Goal: Task Accomplishment & Management: Use online tool/utility

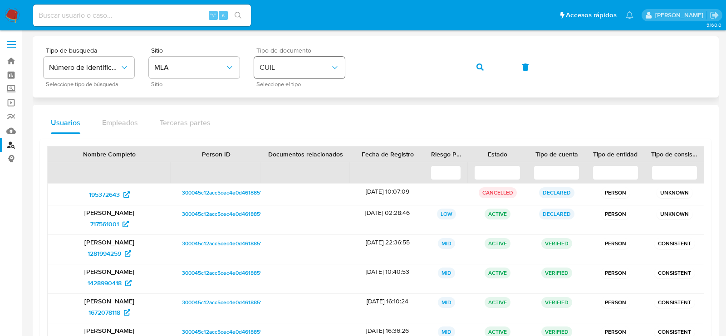
click at [294, 71] on span "CUIL" at bounding box center [295, 67] width 71 height 9
click at [482, 67] on icon "button" at bounding box center [479, 67] width 7 height 7
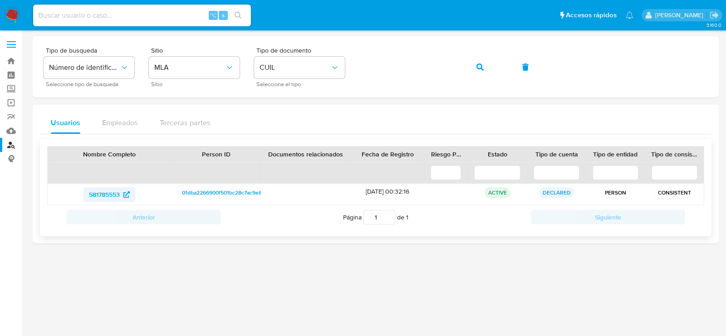
drag, startPoint x: 79, startPoint y: 191, endPoint x: 120, endPoint y: 194, distance: 41.0
click at [120, 194] on div "581785553" at bounding box center [109, 194] width 111 height 15
click at [109, 196] on span "581785553" at bounding box center [104, 194] width 31 height 15
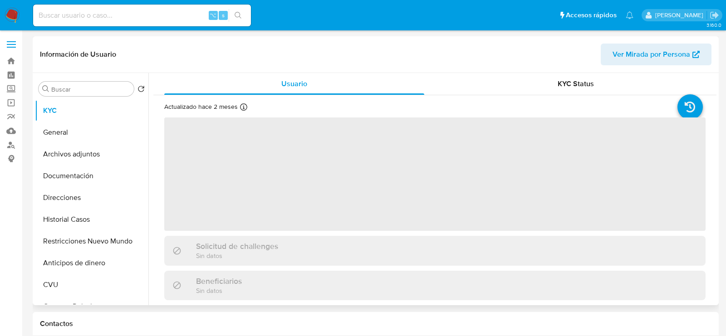
select select "10"
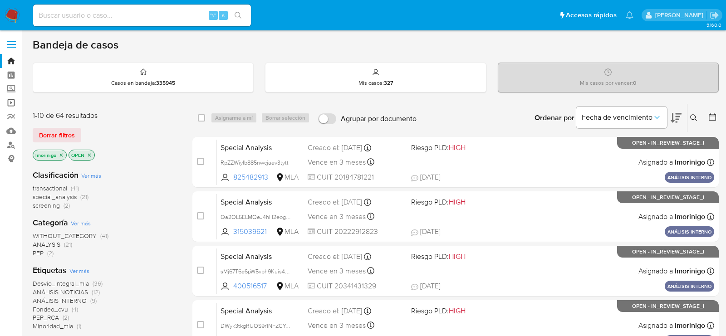
click at [12, 98] on link "Operaciones masivas" at bounding box center [54, 103] width 108 height 14
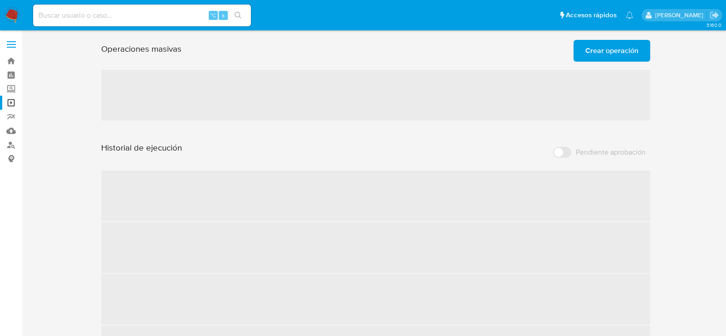
click at [594, 53] on span "Crear operación" at bounding box center [611, 51] width 53 height 20
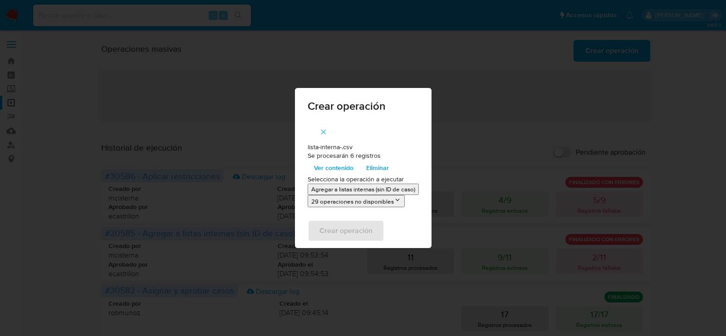
click at [359, 193] on p "Agregar a listas internas (sin ID de caso)" at bounding box center [363, 189] width 104 height 9
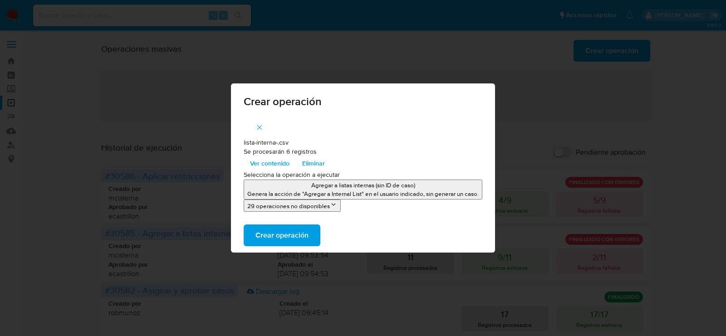
click at [376, 195] on p "Genera la acción de "Agregar a Internal List" en el usuario indicado, sin gener…" at bounding box center [362, 194] width 231 height 9
click at [299, 232] on span "Crear operación" at bounding box center [281, 236] width 53 height 20
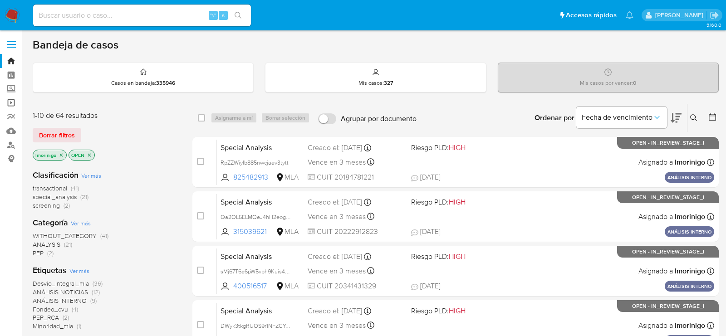
click at [13, 101] on link "Operaciones masivas" at bounding box center [54, 103] width 108 height 14
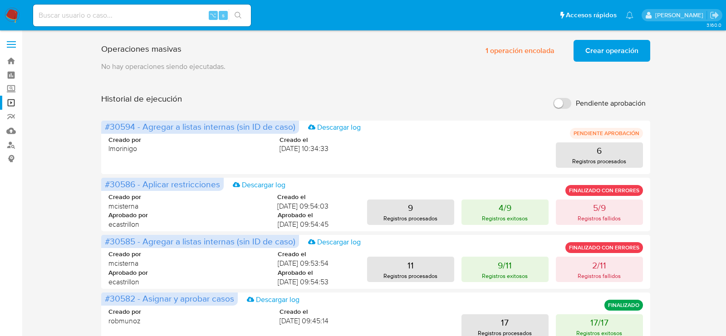
click at [582, 52] on button "Crear operación" at bounding box center [612, 51] width 77 height 22
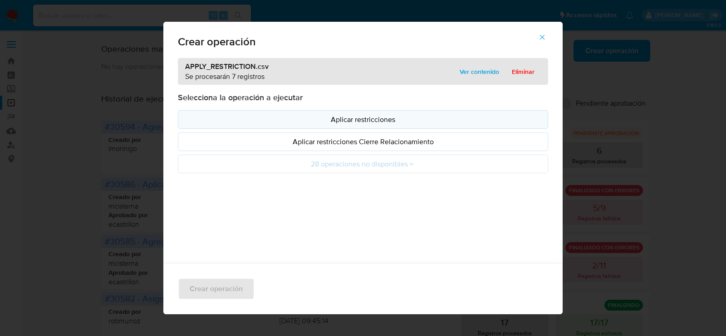
click at [283, 118] on p "Aplicar restricciones" at bounding box center [363, 119] width 355 height 10
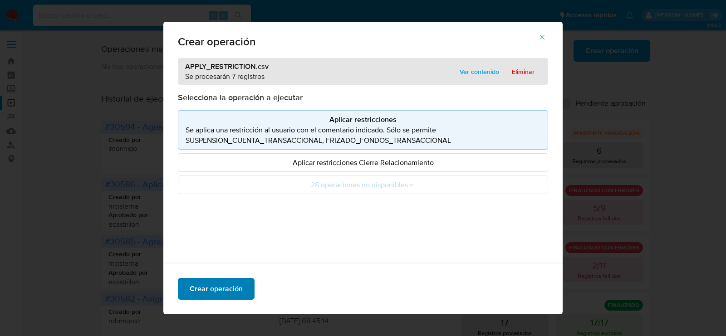
click at [213, 285] on span "Crear operación" at bounding box center [216, 289] width 53 height 20
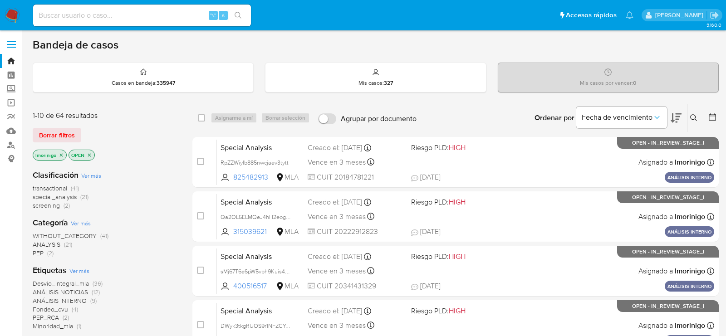
click at [170, 18] on input at bounding box center [142, 16] width 218 height 12
paste input "ymWQ2qPzdmt39pz6VH8dTASi"
type input "ymWQ2qPzdmt39pz6VH8dTASi"
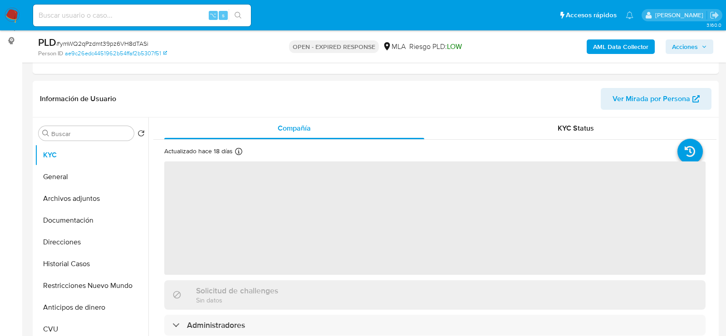
scroll to position [138, 0]
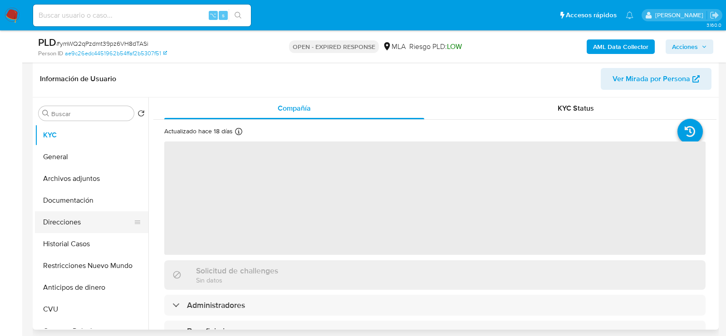
select select "10"
click at [63, 248] on button "Historial Casos" at bounding box center [88, 244] width 106 height 22
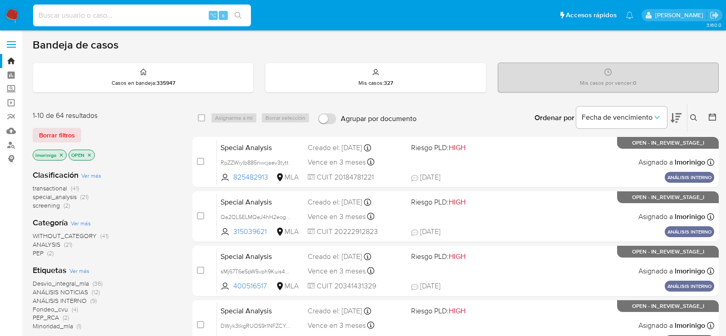
click at [131, 12] on input at bounding box center [142, 16] width 218 height 12
paste input "GF0XyUcJs4GqISIdzXwbxDbX"
type input "GF0XyUcJs4GqISIdzXwbxDbX"
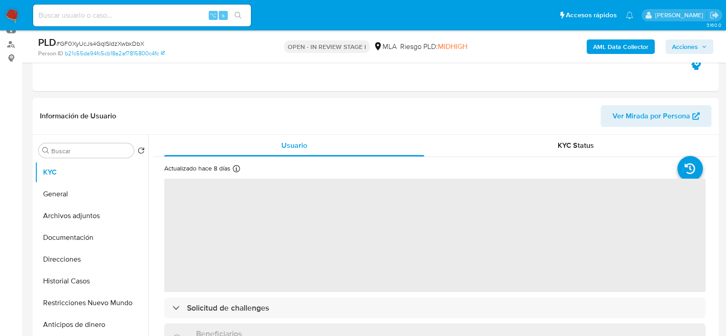
scroll to position [104, 0]
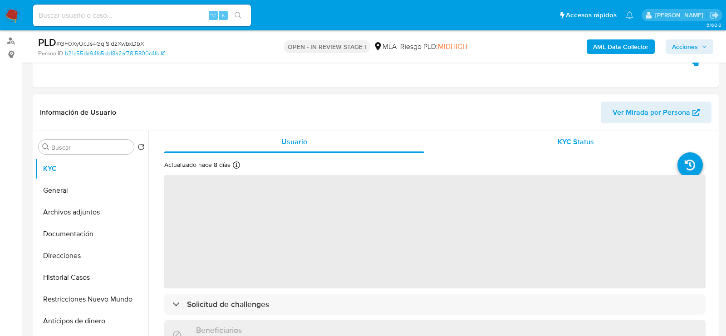
select select "10"
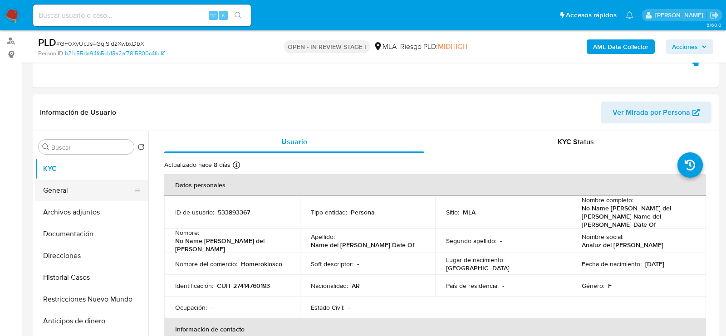
click at [57, 193] on button "General" at bounding box center [88, 191] width 106 height 22
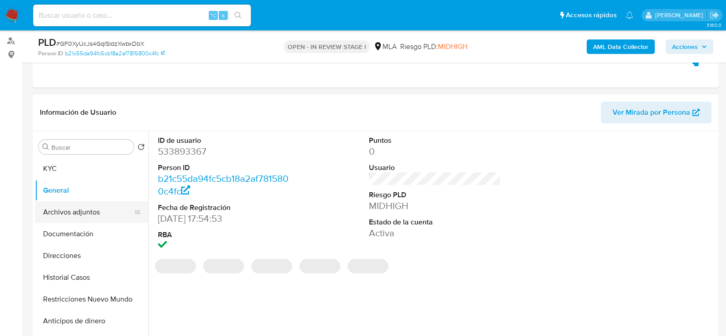
click at [63, 216] on button "Archivos adjuntos" at bounding box center [88, 212] width 106 height 22
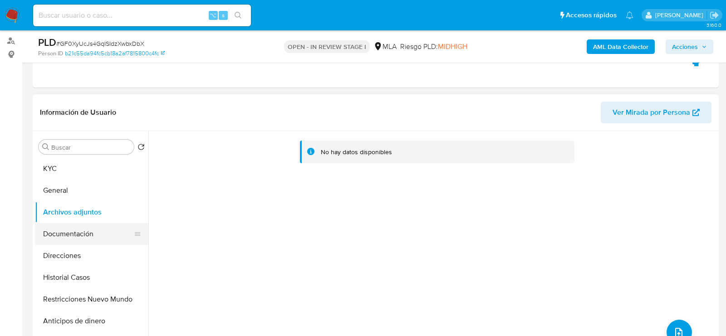
click at [84, 226] on button "Documentación" at bounding box center [88, 234] width 106 height 22
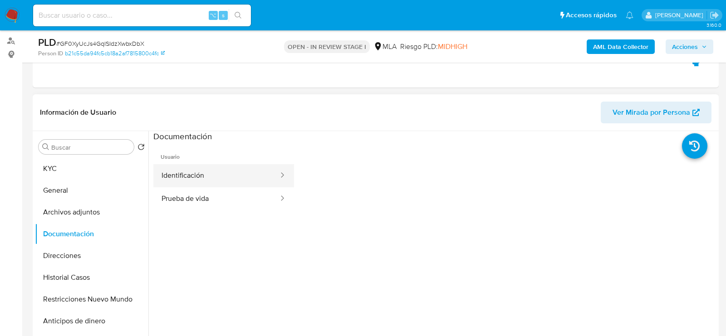
click at [231, 172] on button "Identificación" at bounding box center [216, 175] width 126 height 23
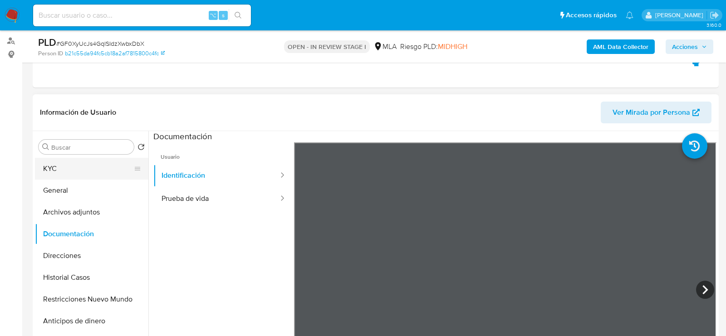
click at [67, 169] on button "KYC" at bounding box center [88, 169] width 106 height 22
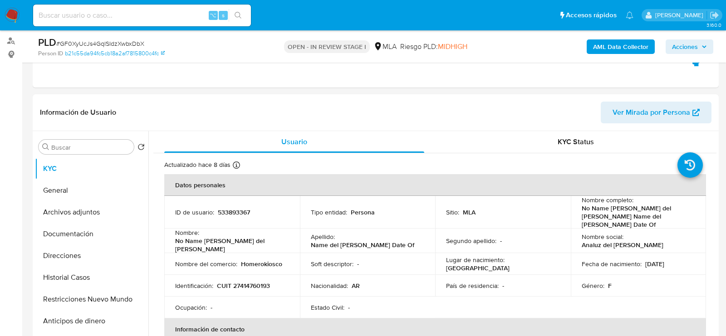
click at [127, 26] on div "⌥ s" at bounding box center [142, 15] width 218 height 25
click at [127, 19] on input at bounding box center [142, 16] width 218 height 12
paste input "tzx8LxsFzag11NCiubsoPpiV"
type input "tzx8LxsFzag11NCiubsoPpiV"
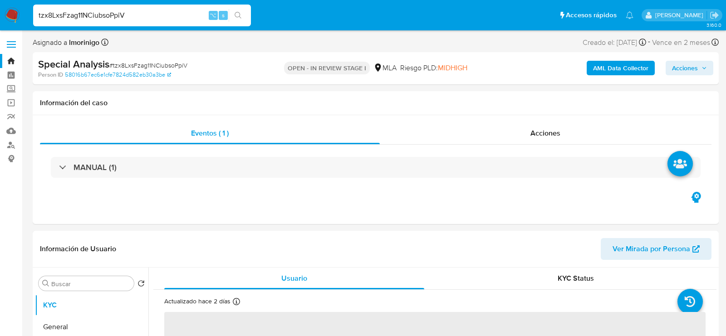
select select "10"
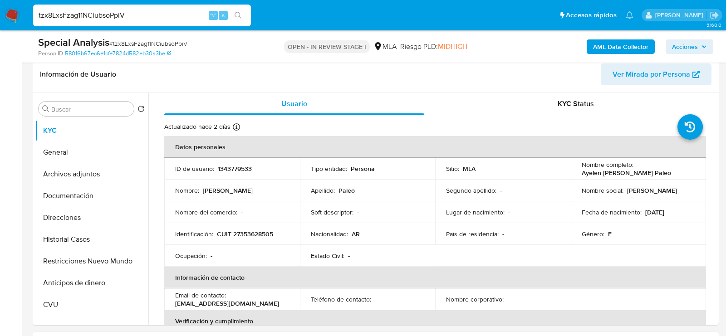
scroll to position [139, 0]
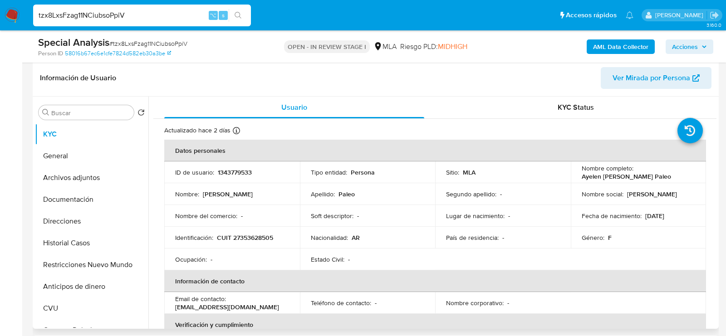
click at [265, 234] on p "CUIT 27353628505" at bounding box center [245, 238] width 56 height 8
copy p "27353628505"
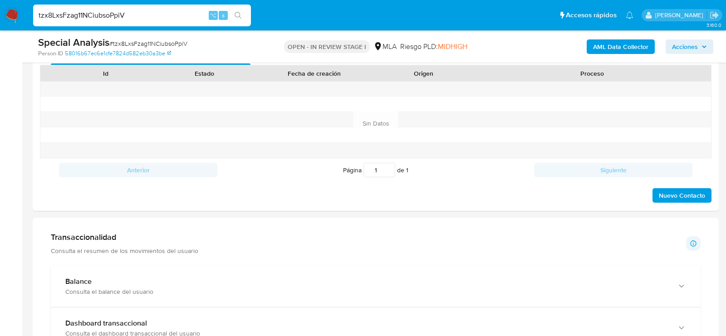
scroll to position [0, 0]
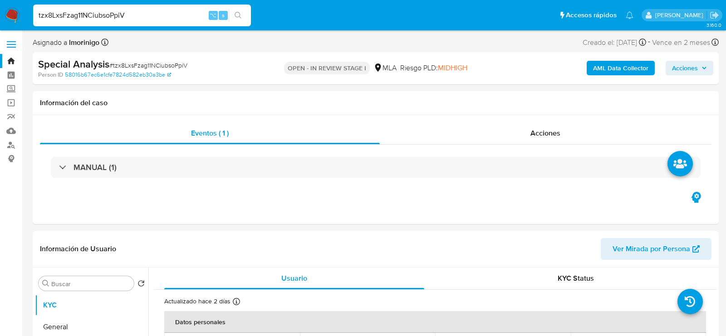
click at [115, 13] on input "tzx8LxsFzag11NCiubsoPpiV" at bounding box center [142, 16] width 218 height 12
paste input "31SujwpOcC7RRLW5pdwXdmAq"
type input "31SujwpOcC7RRLW5pdwXdmAq"
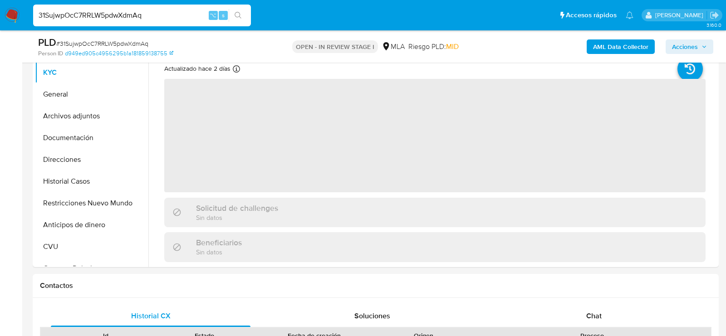
select select "10"
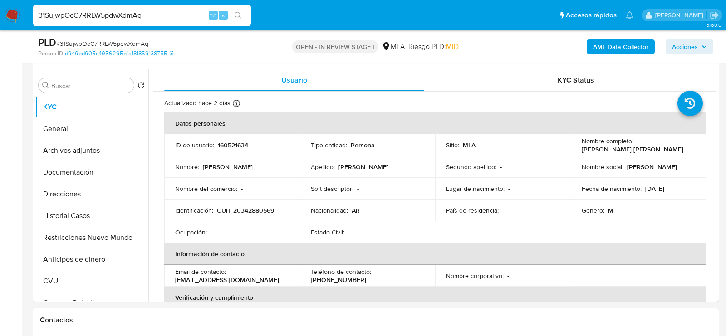
scroll to position [165, 0]
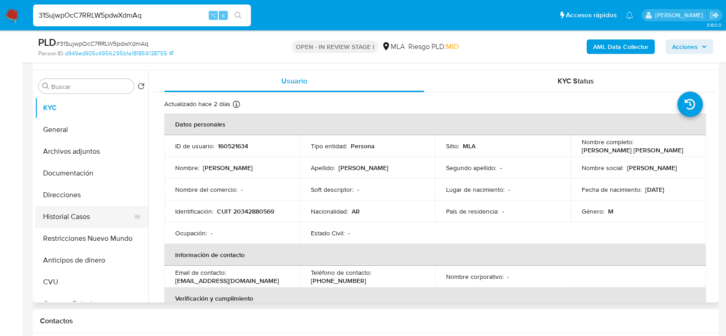
click at [53, 222] on button "Historial Casos" at bounding box center [88, 217] width 106 height 22
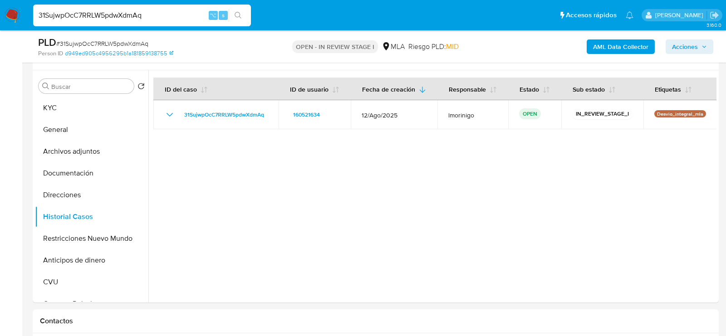
click at [96, 14] on input "31SujwpOcC7RRLW5pdwXdmAq" at bounding box center [142, 16] width 218 height 12
paste input "lSR1Dqd3FKfEhfZDg19DDQnc"
type input "lSR1Dqd3FKfEhfZDg19DDQnc"
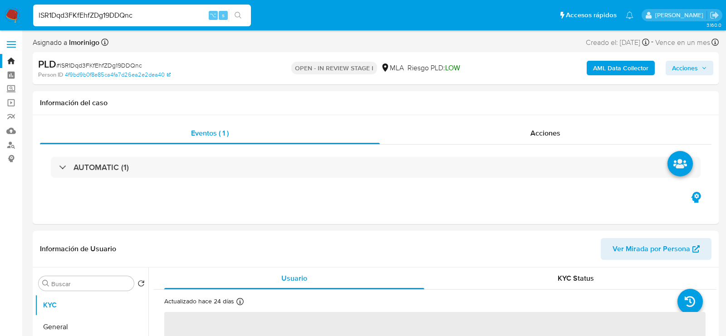
select select "10"
click at [482, 127] on div "Acciones" at bounding box center [546, 134] width 332 height 22
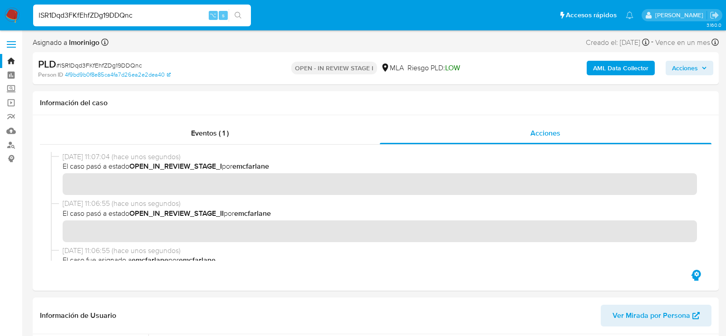
click at [100, 15] on input "lSR1Dqd3FKfEhfZDg19DDQnc" at bounding box center [142, 16] width 218 height 12
paste input "2ItmhMOO34CoKGuzME1KEAzM"
type input "2ItmhMOO34CoKGuzME1KEAzM"
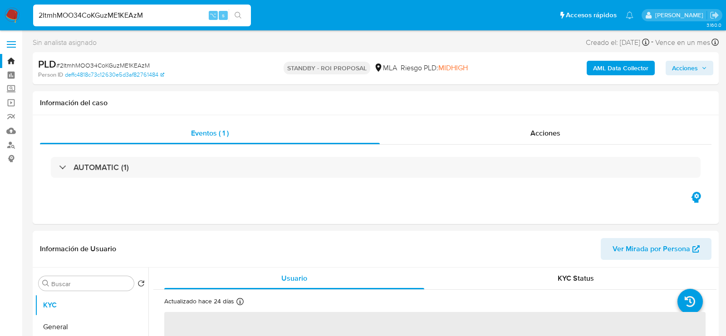
select select "10"
click at [144, 17] on input "2ItmhMOO34CoKGuzME1KEAzM" at bounding box center [142, 16] width 218 height 12
paste input "J7n0xT8K4iwNed695JSnHu34"
type input "J7n0xT8K4iwNed695JSnHu34"
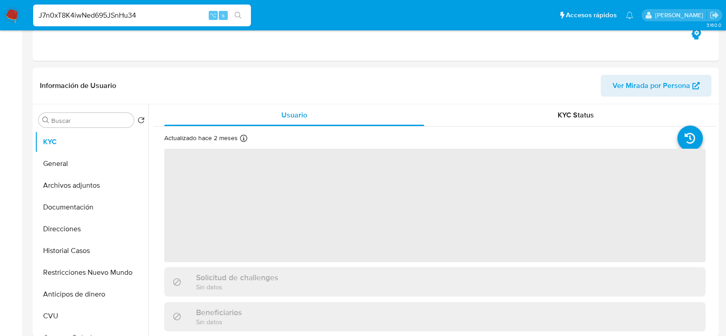
select select "10"
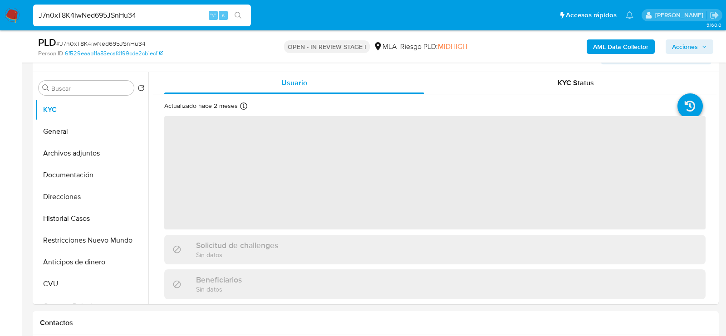
scroll to position [196, 0]
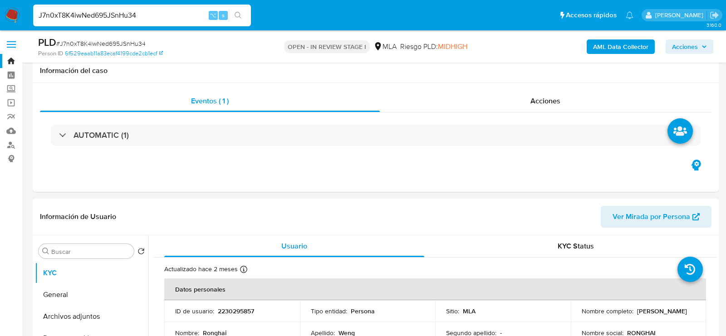
select select "10"
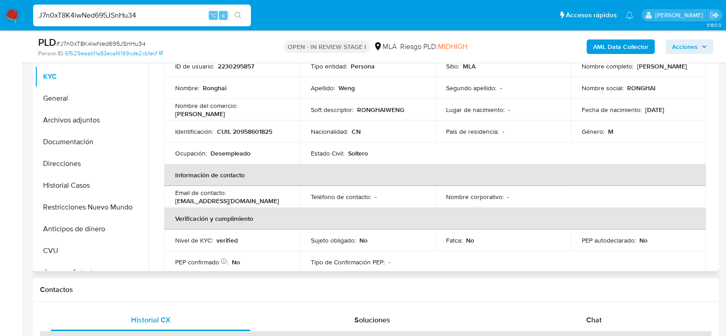
scroll to position [46, 0]
